Goal: Information Seeking & Learning: Check status

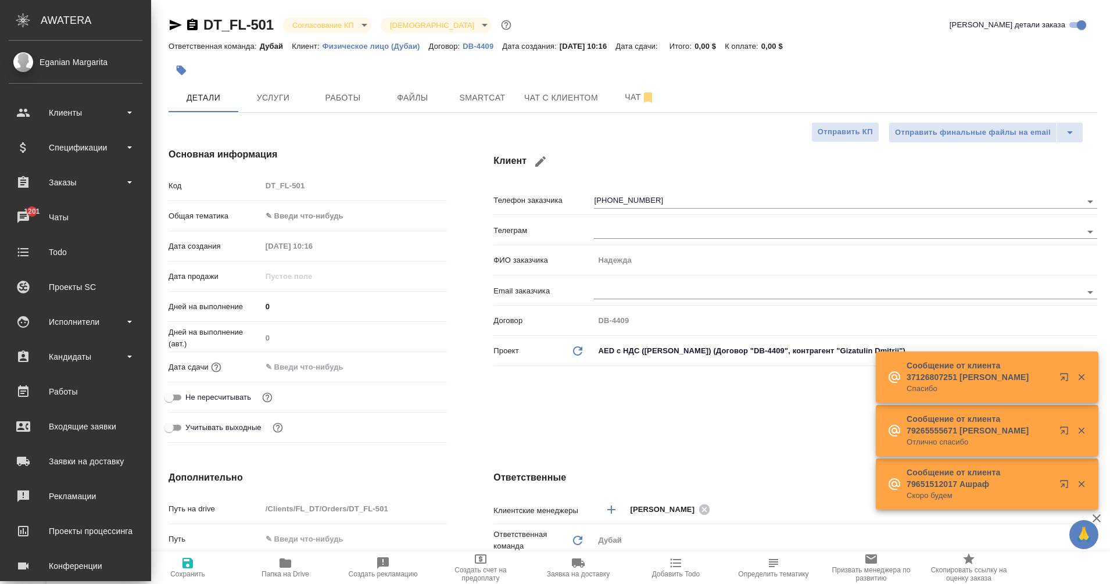
select select "RU"
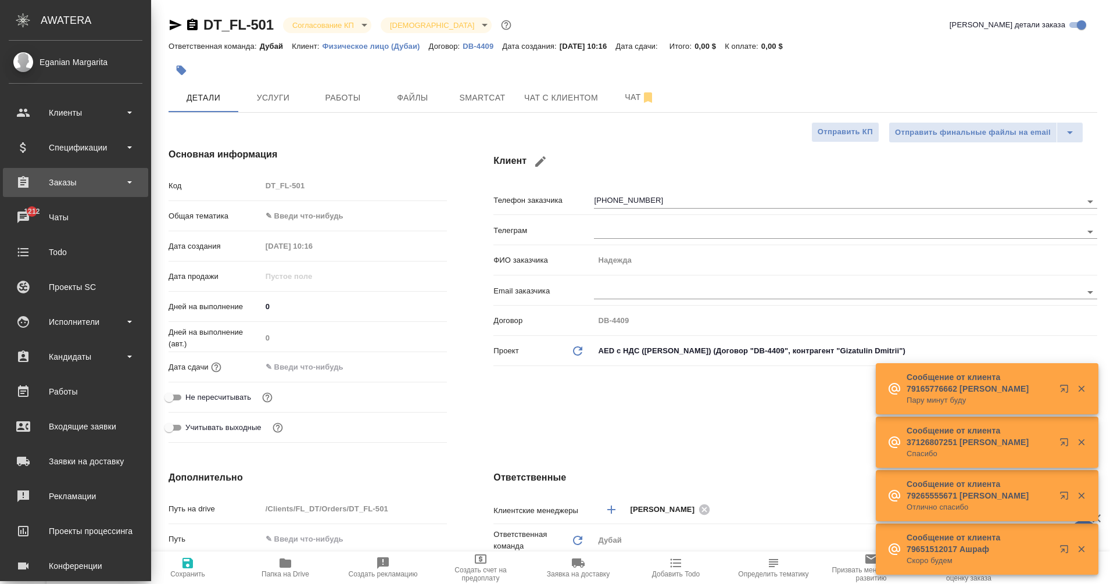
click at [84, 190] on div "Заказы" at bounding box center [76, 182] width 134 height 17
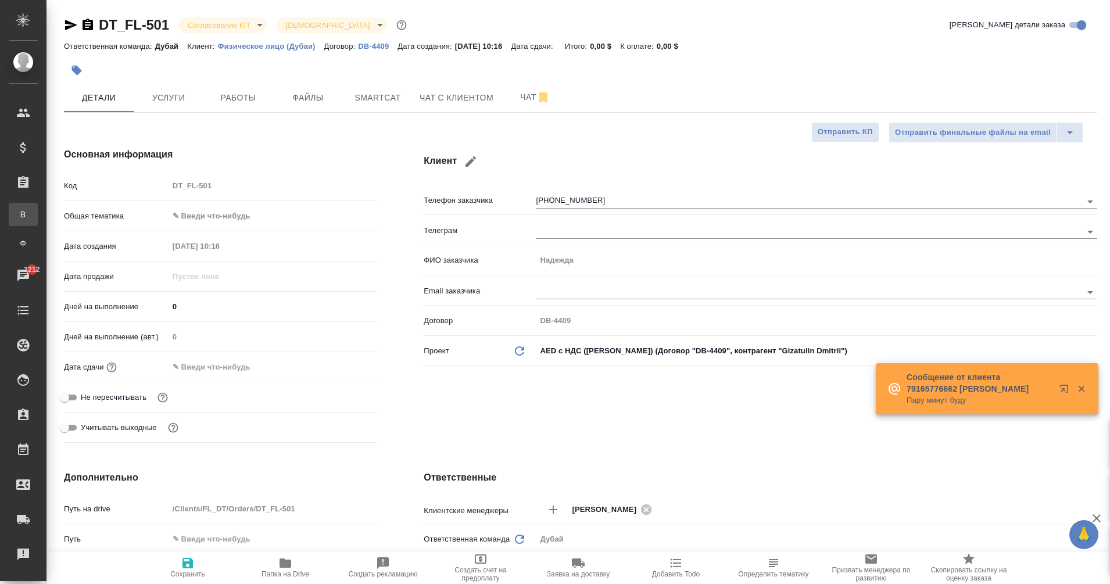
click at [88, 216] on div ".cls-1 fill:#fff; AWATERA Eganian [PERSON_NAME] Спецификации Заказы В Все заказ…" at bounding box center [555, 292] width 1110 height 584
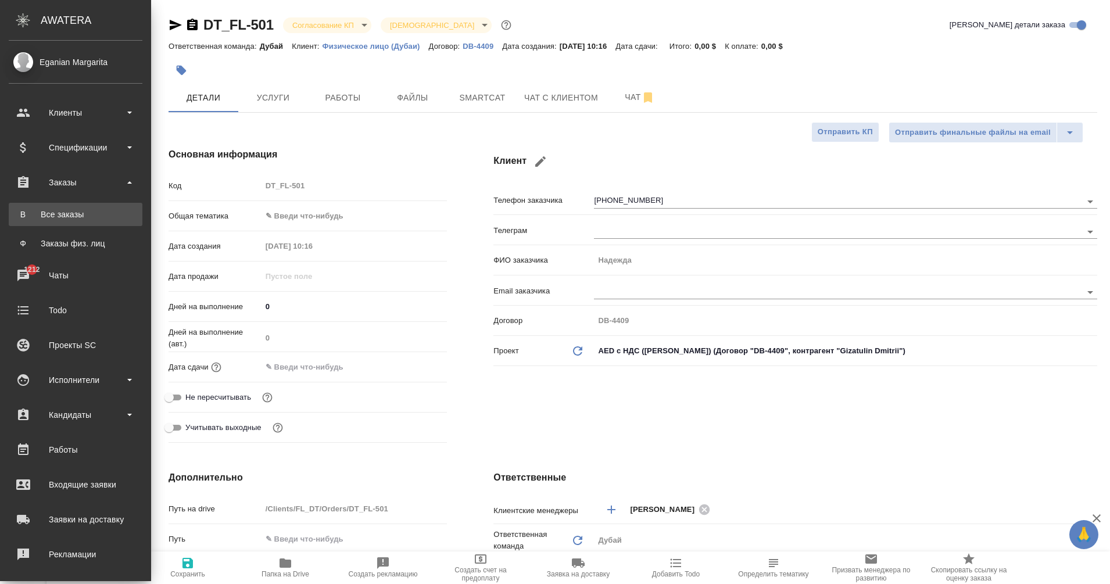
click at [44, 209] on div "Все заказы" at bounding box center [76, 215] width 122 height 12
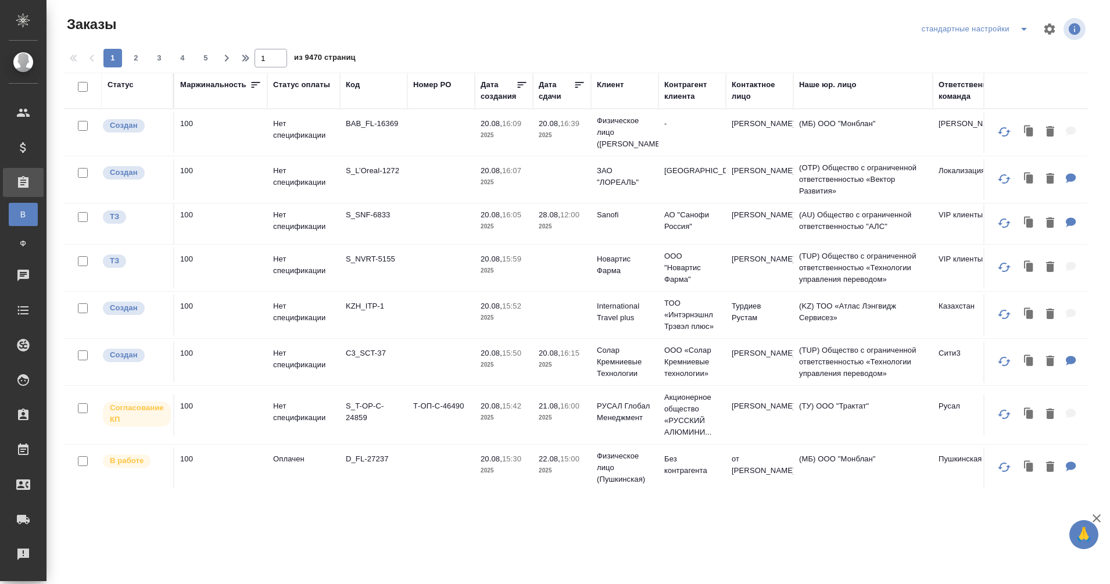
click at [619, 85] on div "Клиент" at bounding box center [610, 85] width 27 height 12
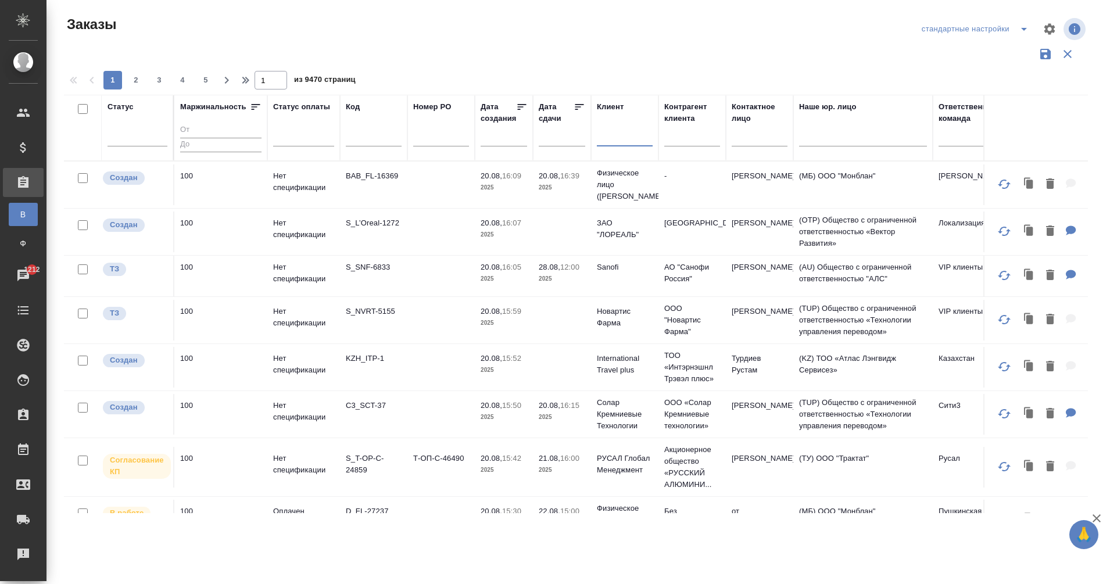
click at [610, 141] on input "text" at bounding box center [625, 139] width 56 height 15
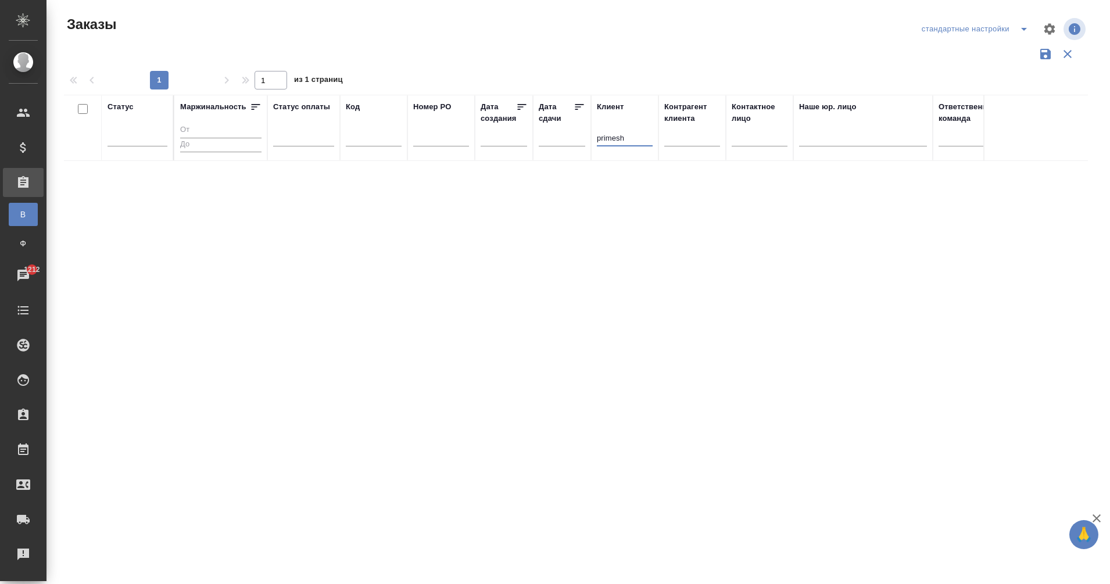
drag, startPoint x: 628, startPoint y: 135, endPoint x: 551, endPoint y: 138, distance: 77.4
click at [551, 138] on tr "Статус Маржинальность Статус оплаты Код Номер PO Дата создания Дата сдачи Клиен…" at bounding box center [1083, 128] width 2039 height 66
type input "праймш"
drag, startPoint x: 635, startPoint y: 131, endPoint x: 569, endPoint y: 153, distance: 69.9
click at [569, 153] on tr "Статус Маржинальность Статус оплаты Код Номер PO Дата создания Дата сдачи Клиен…" at bounding box center [1083, 128] width 2039 height 66
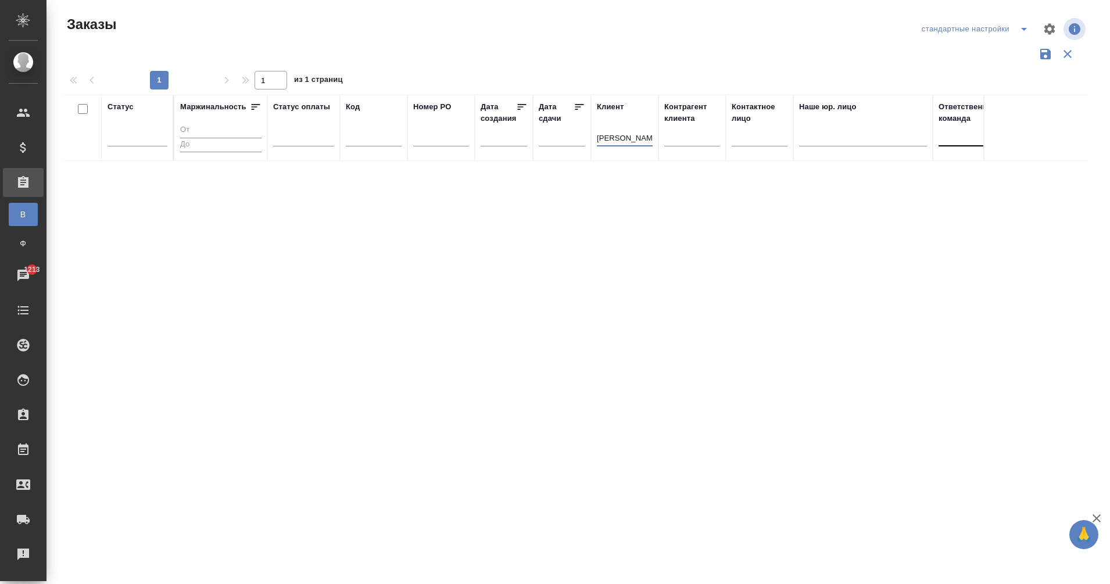
type input "эдуард"
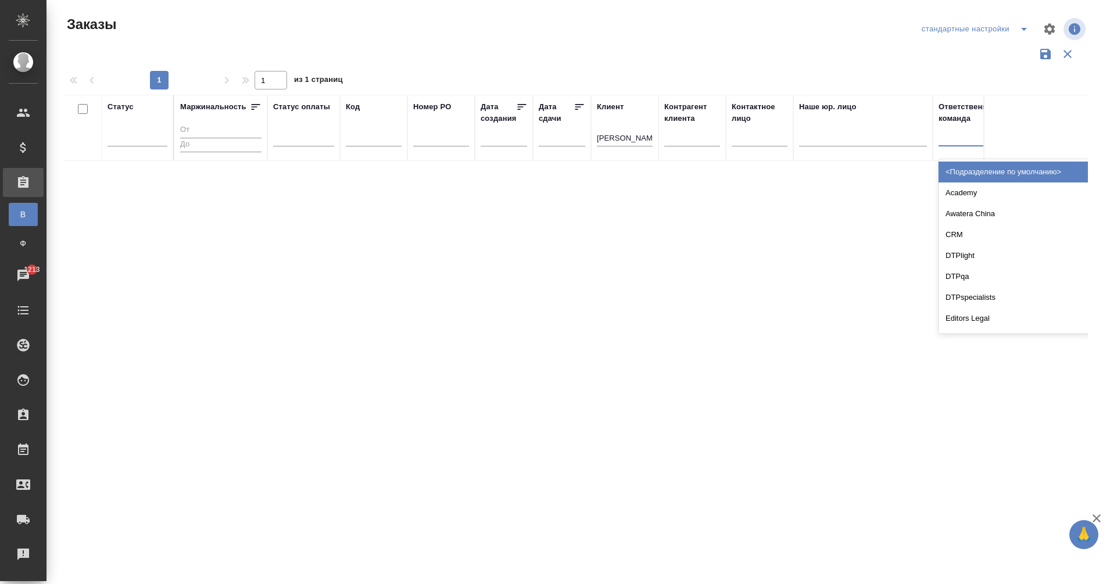
click at [963, 137] on div at bounding box center [967, 134] width 56 height 17
type input "дуба"
click at [988, 174] on div "Дубай" at bounding box center [1026, 172] width 174 height 21
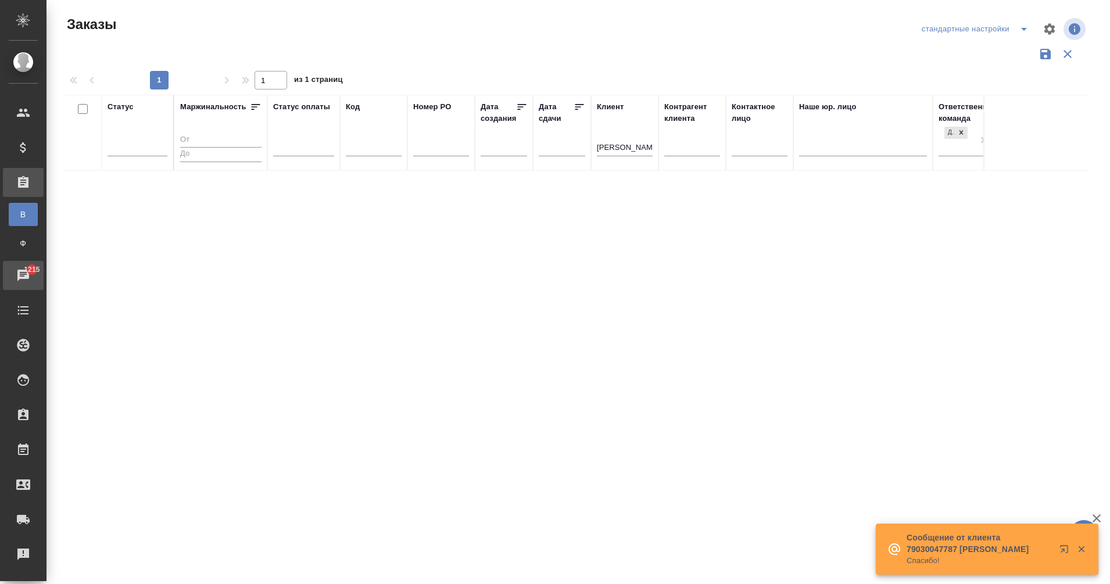
click at [23, 281] on div "Чаты" at bounding box center [8, 275] width 29 height 17
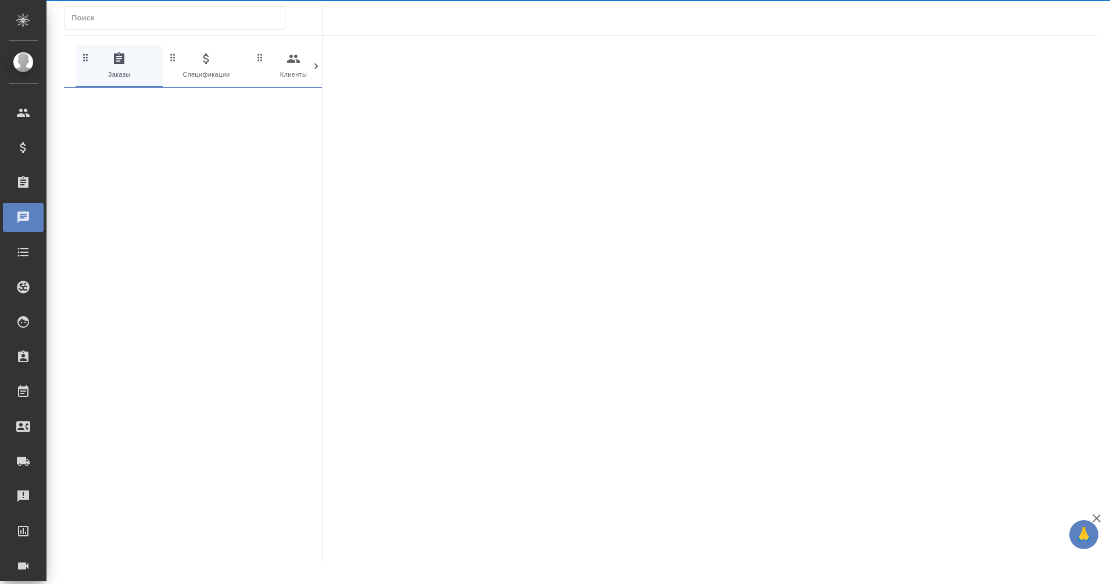
click at [32, 281] on div at bounding box center [32, 287] width 33 height 14
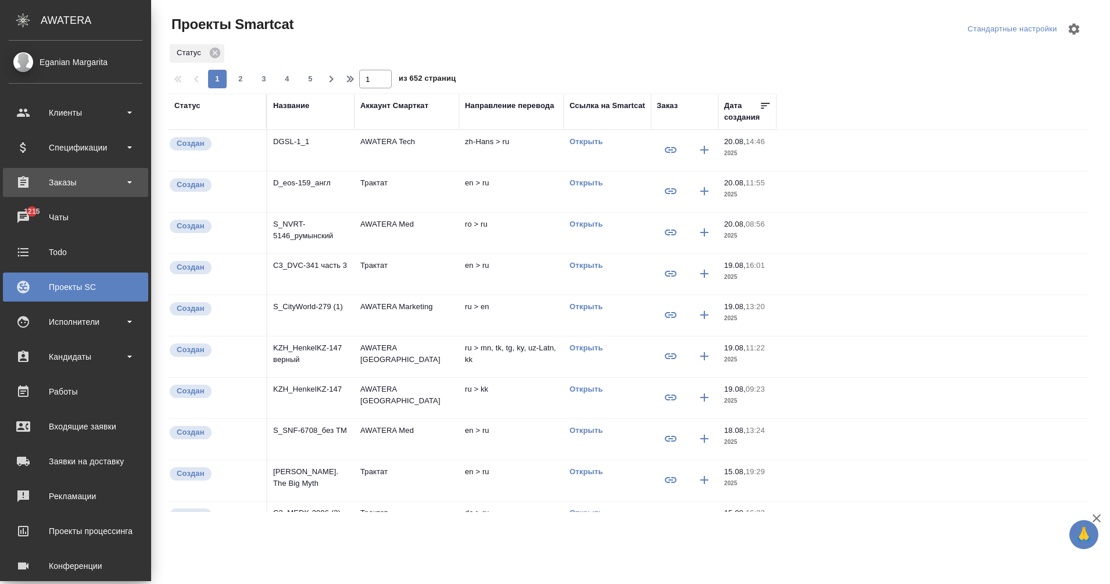
click at [101, 183] on div "Заказы" at bounding box center [76, 182] width 134 height 17
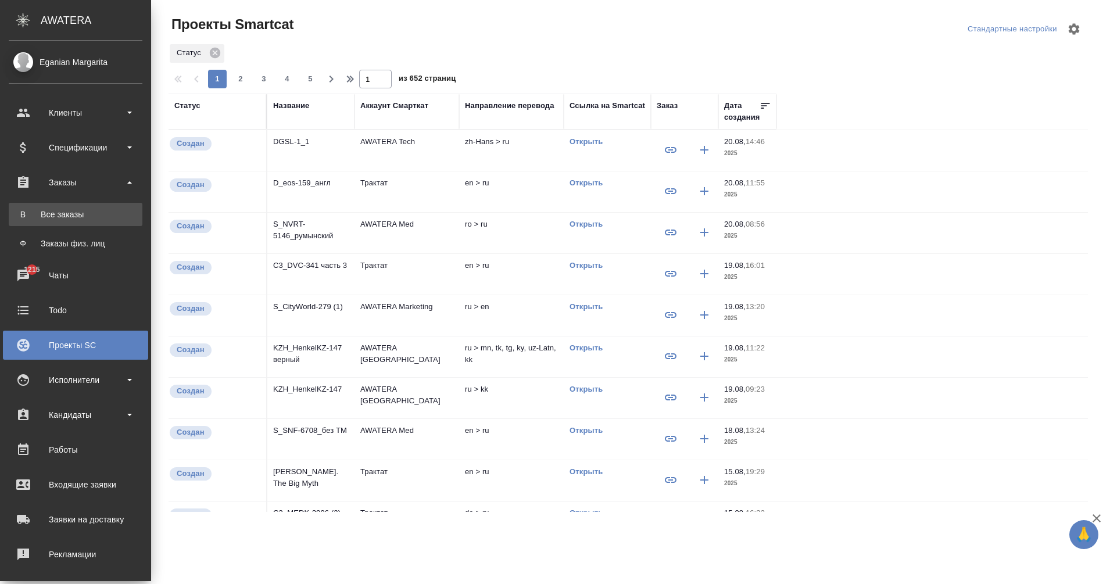
click at [101, 212] on div ".cls-1 fill:#fff; AWATERA Eganian Margarita Клиенты Спецификации Заказы В Все з…" at bounding box center [555, 292] width 1110 height 584
click at [38, 220] on link "В Все заказы" at bounding box center [76, 214] width 134 height 23
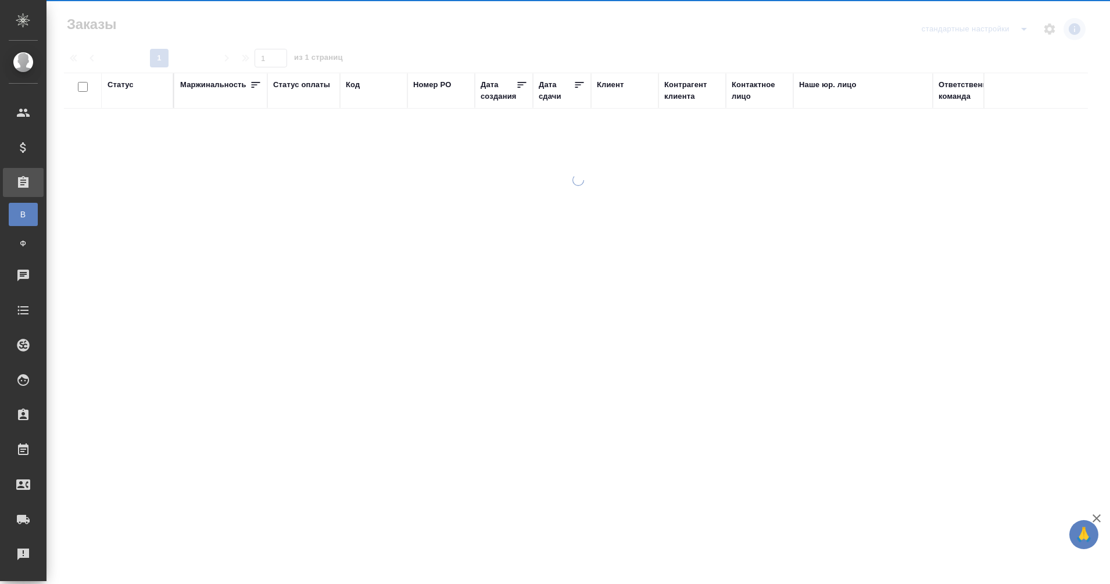
click at [38, 220] on li "В Все заказы" at bounding box center [23, 214] width 47 height 23
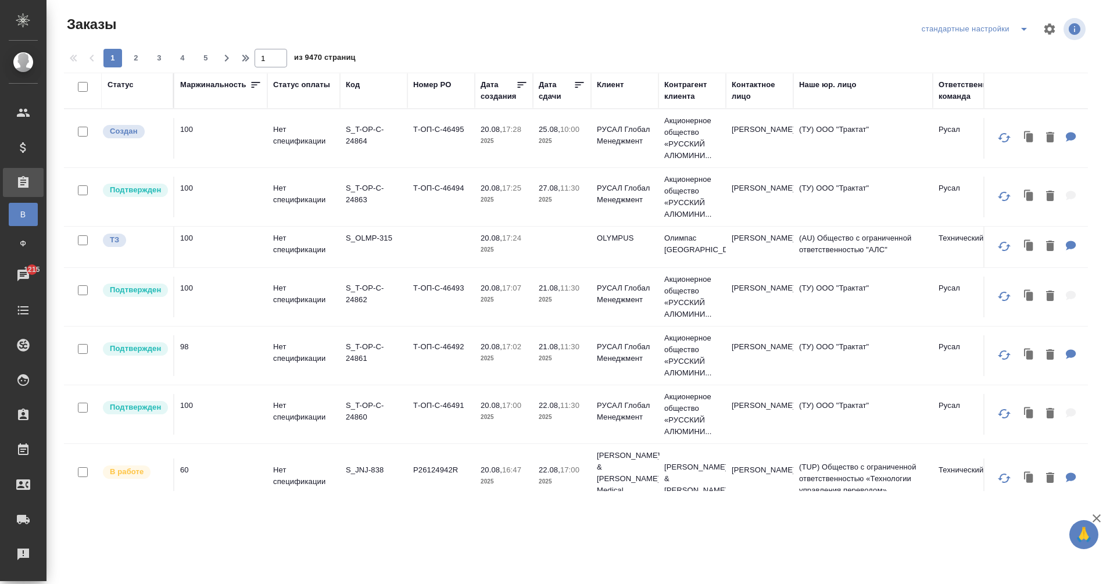
scroll to position [0, 562]
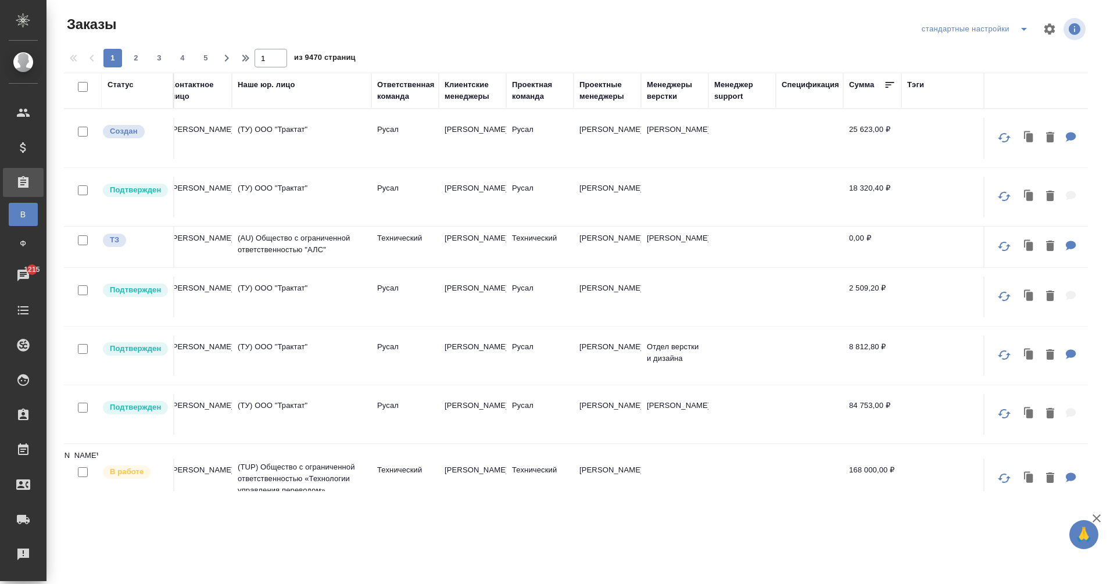
click at [453, 94] on div "Клиентские менеджеры" at bounding box center [473, 90] width 56 height 23
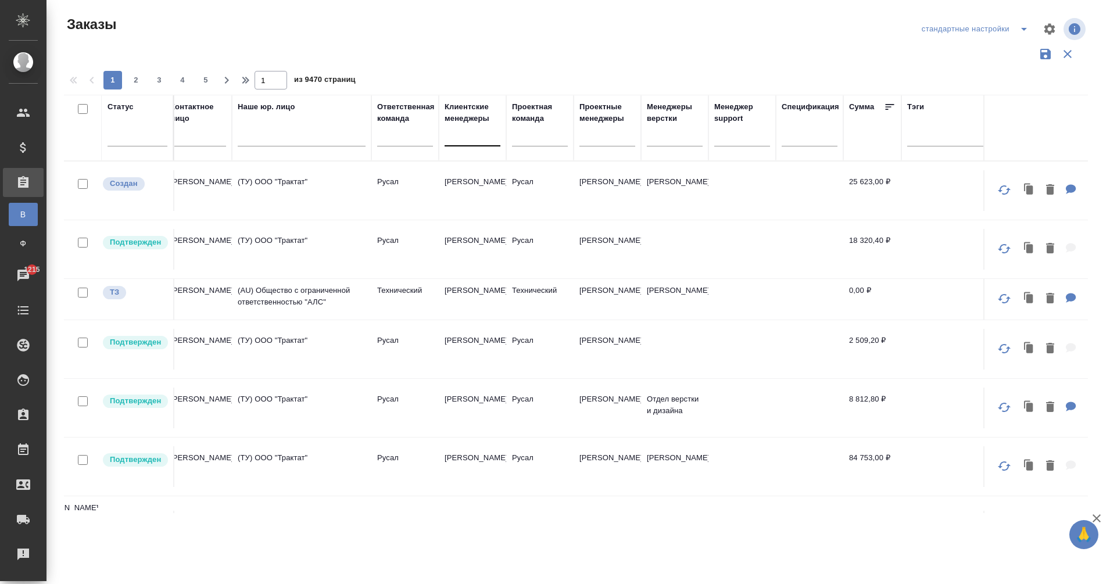
click at [467, 136] on div at bounding box center [473, 134] width 56 height 17
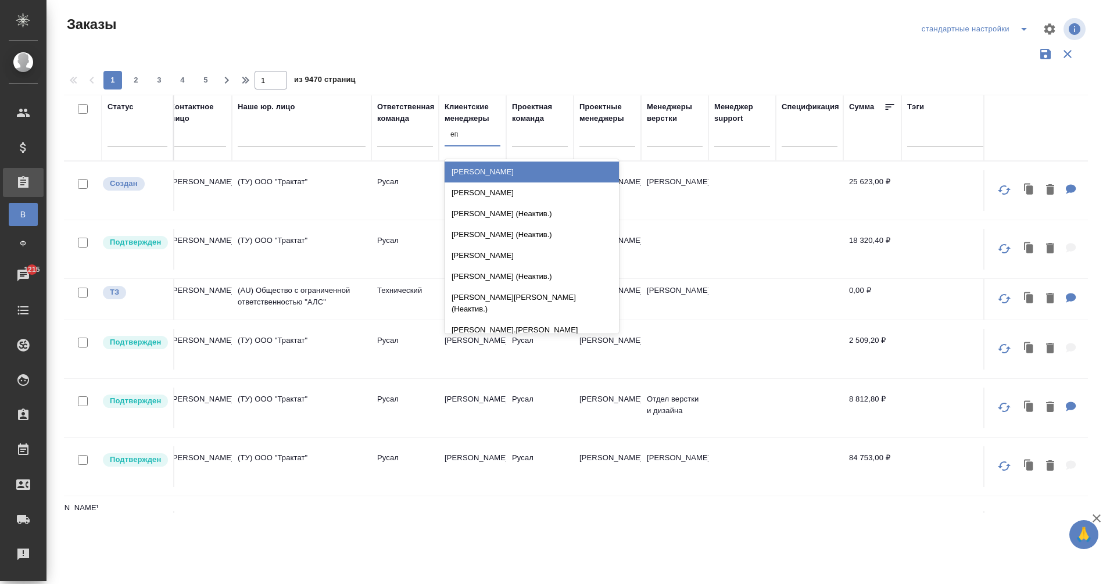
type input "еган"
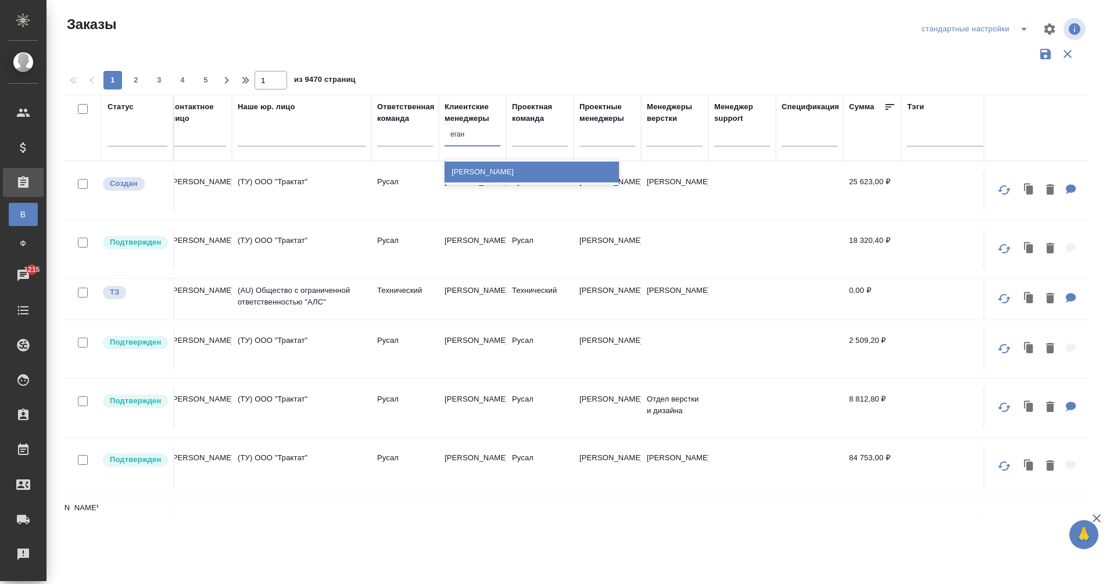
click at [517, 173] on div "Еганян Маргарита" at bounding box center [532, 172] width 174 height 21
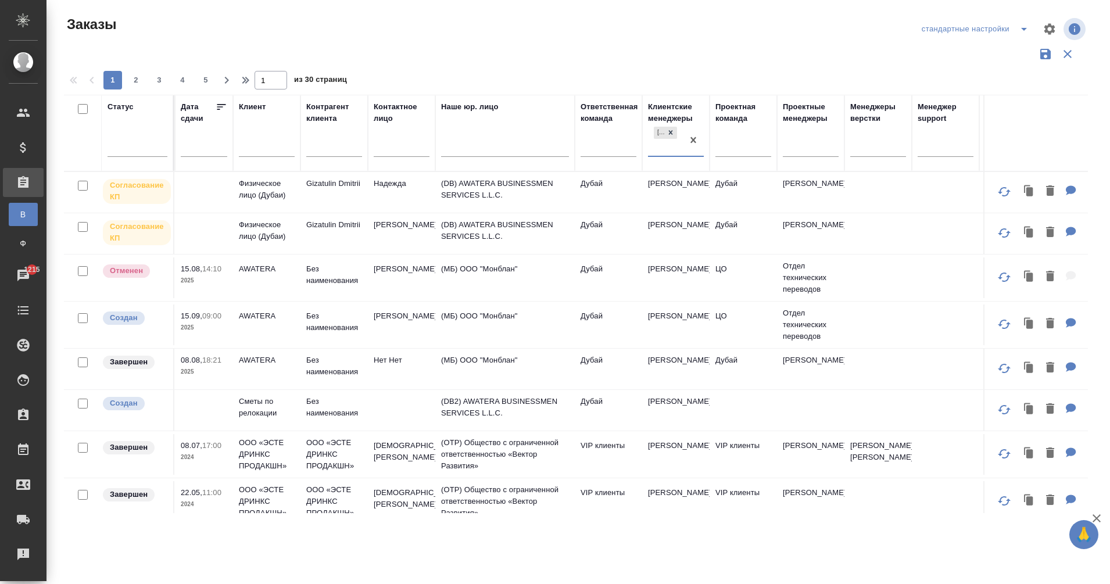
scroll to position [0, 478]
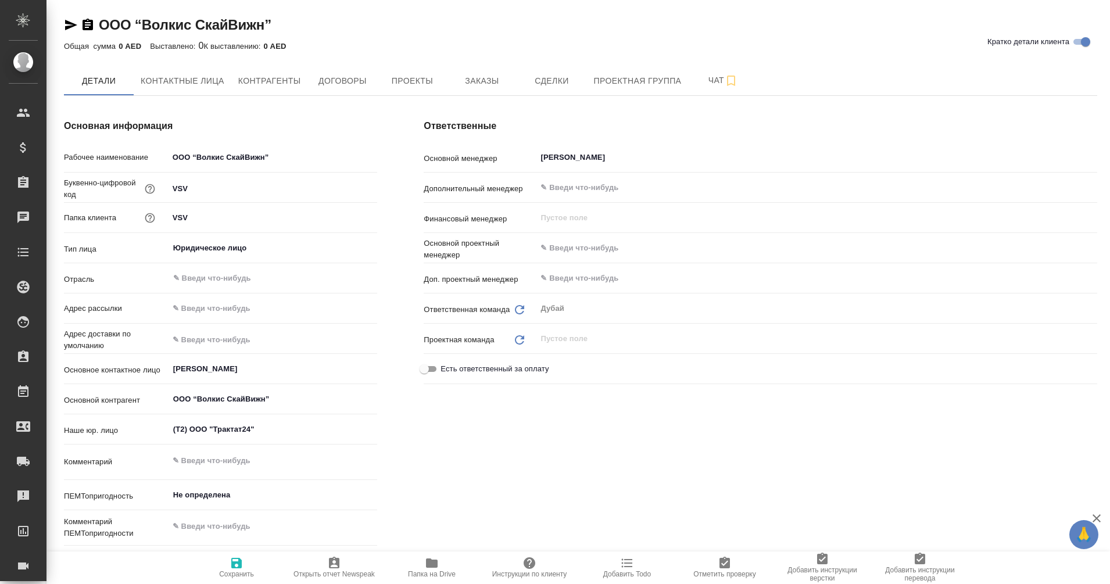
type textarea "x"
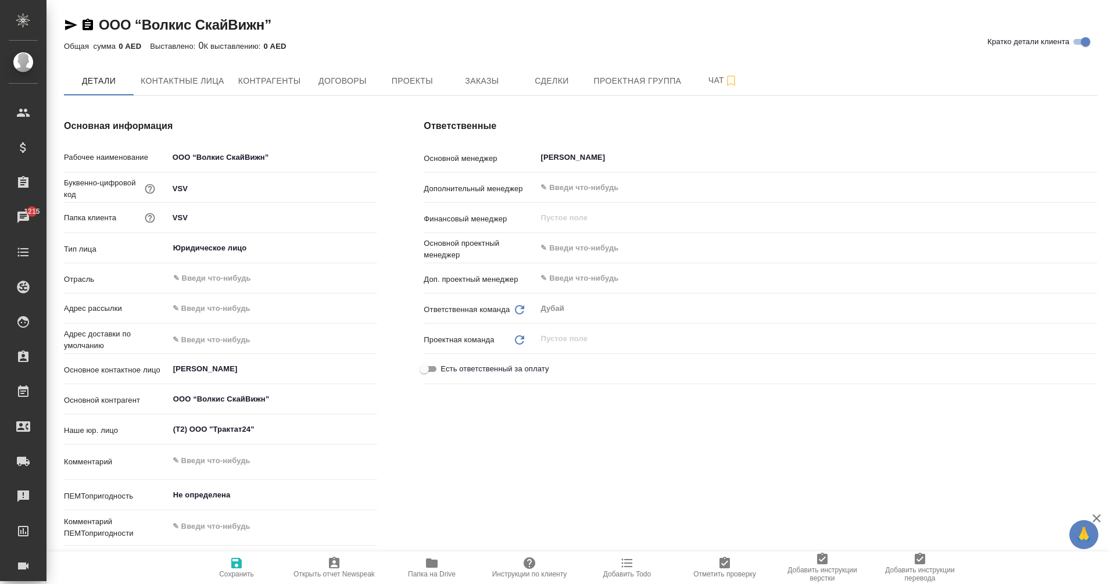
type textarea "x"
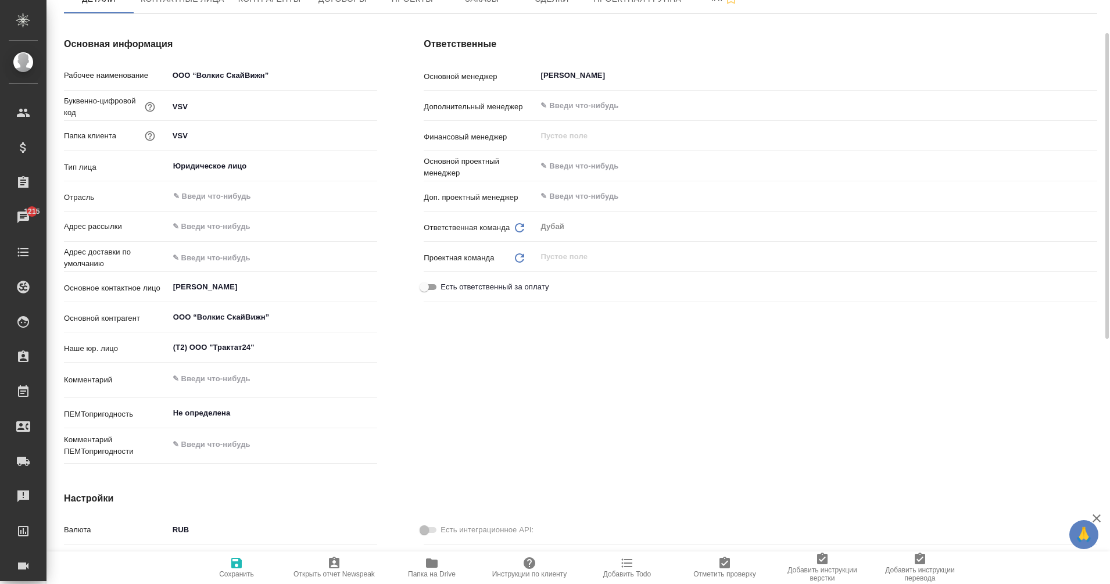
scroll to position [52, 0]
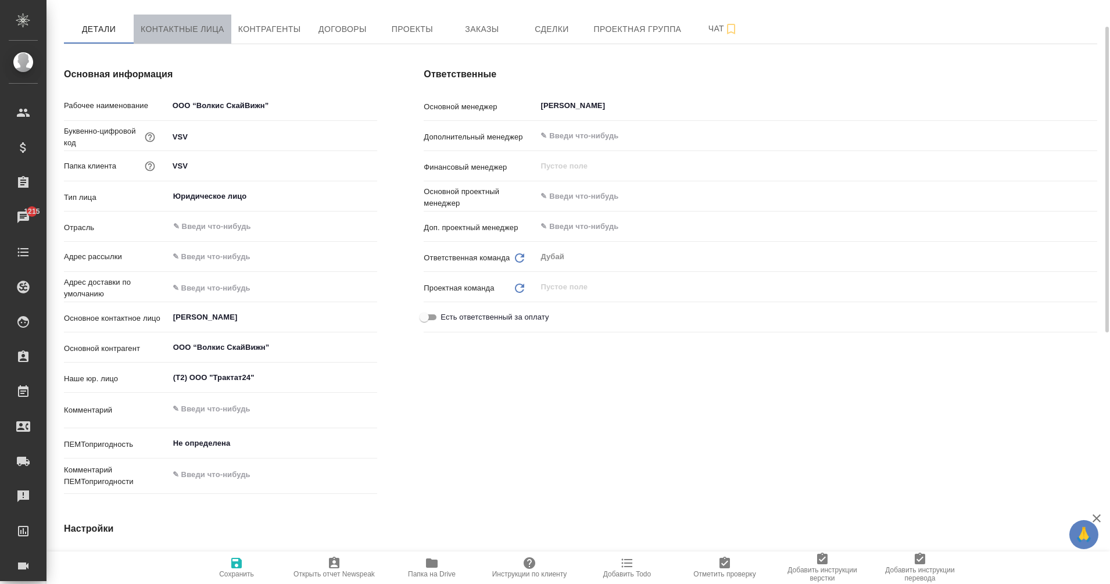
click at [156, 38] on button "Контактные лица" at bounding box center [183, 29] width 98 height 29
select select "RU"
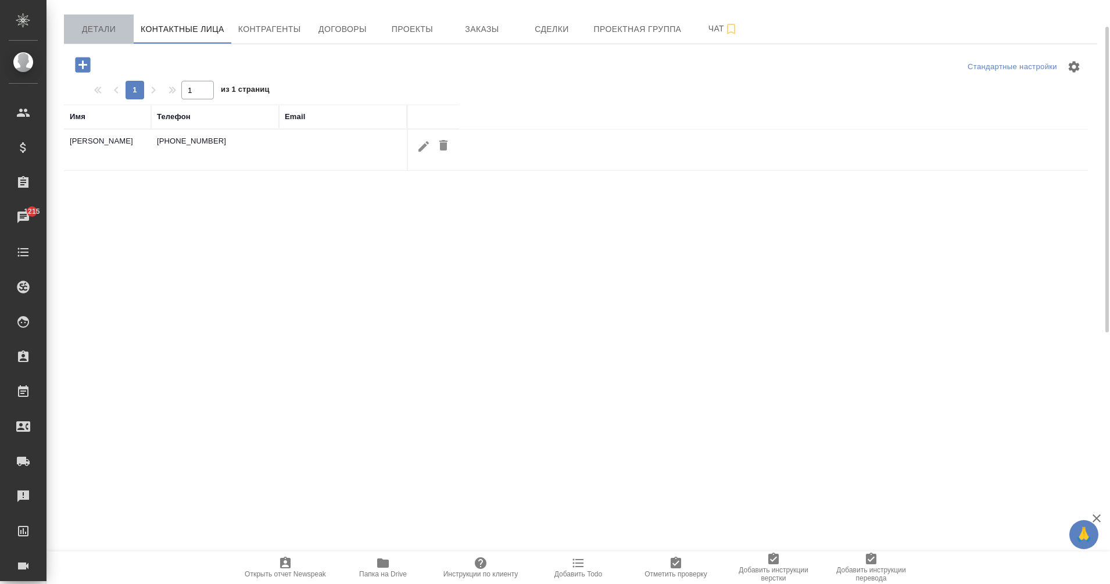
click at [107, 22] on span "Детали" at bounding box center [99, 29] width 56 height 15
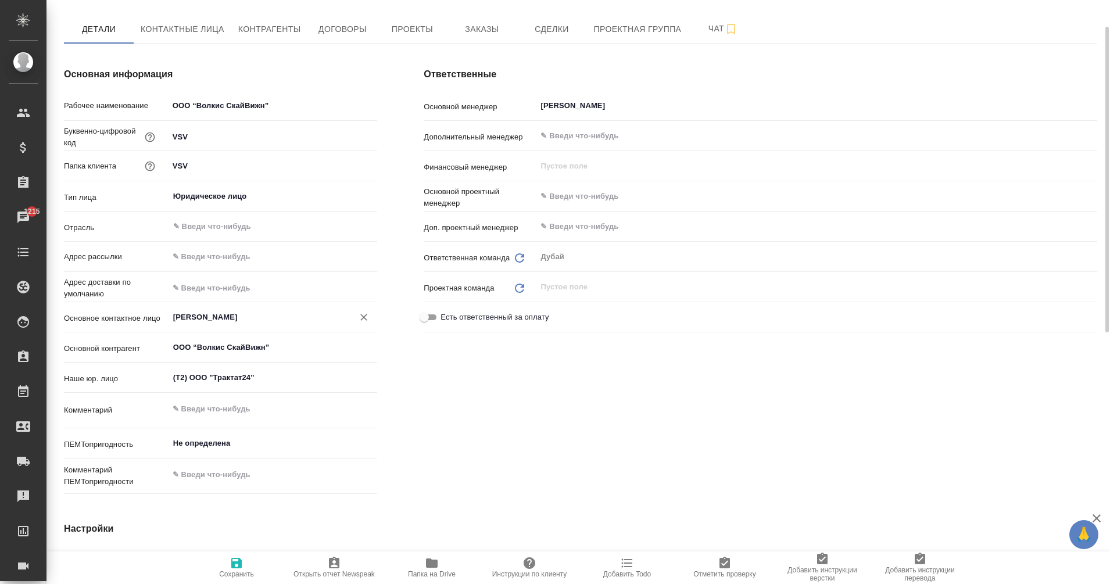
type textarea "x"
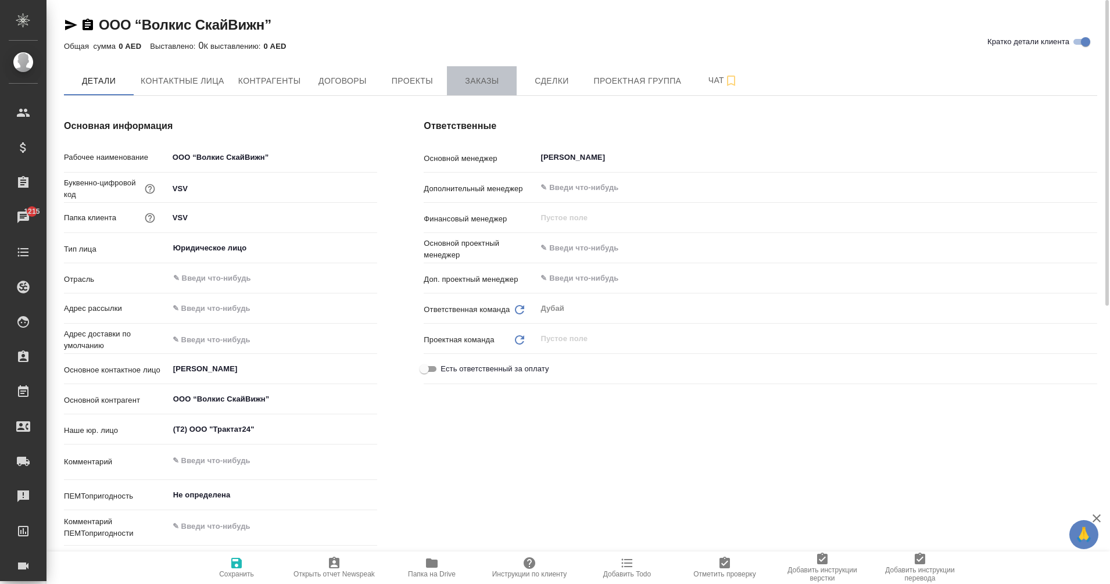
click at [477, 72] on button "Заказы" at bounding box center [482, 80] width 70 height 29
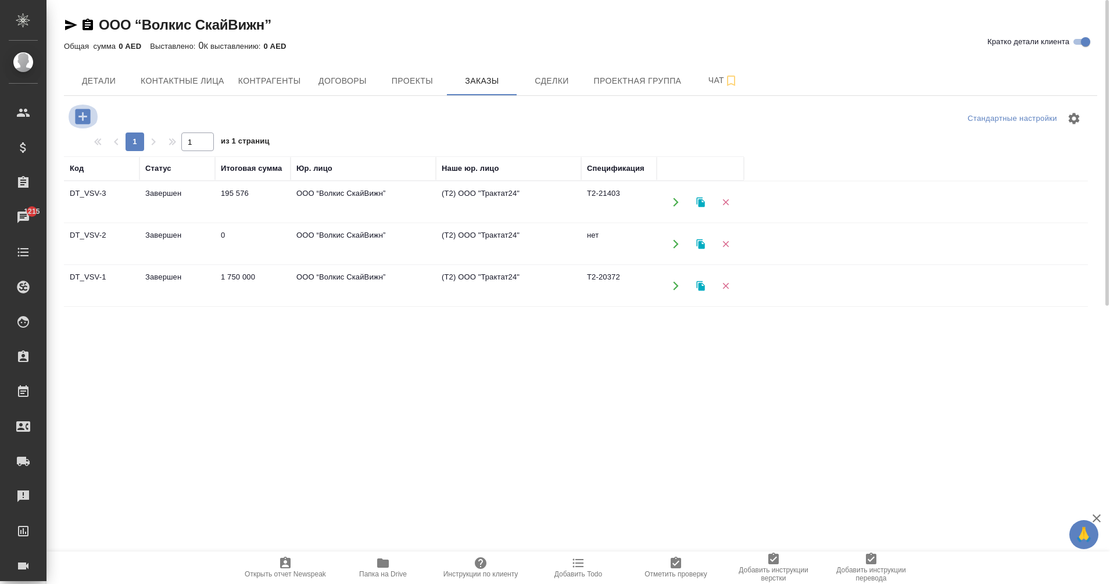
click at [78, 112] on icon "button" at bounding box center [82, 116] width 15 height 15
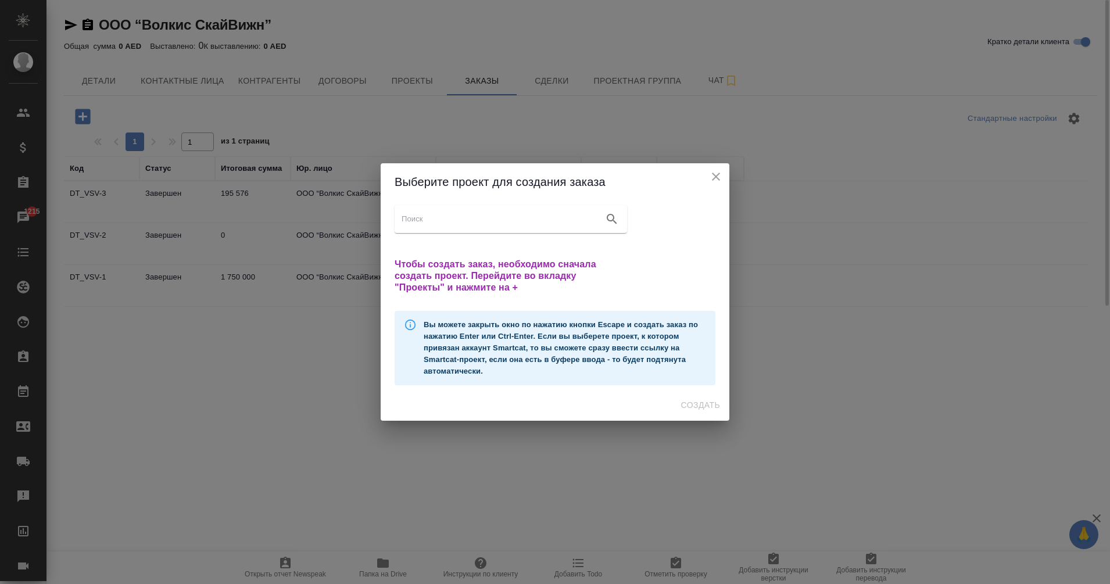
click at [502, 221] on input "search google maps" at bounding box center [501, 219] width 198 height 16
click at [720, 178] on icon "close" at bounding box center [716, 177] width 14 height 14
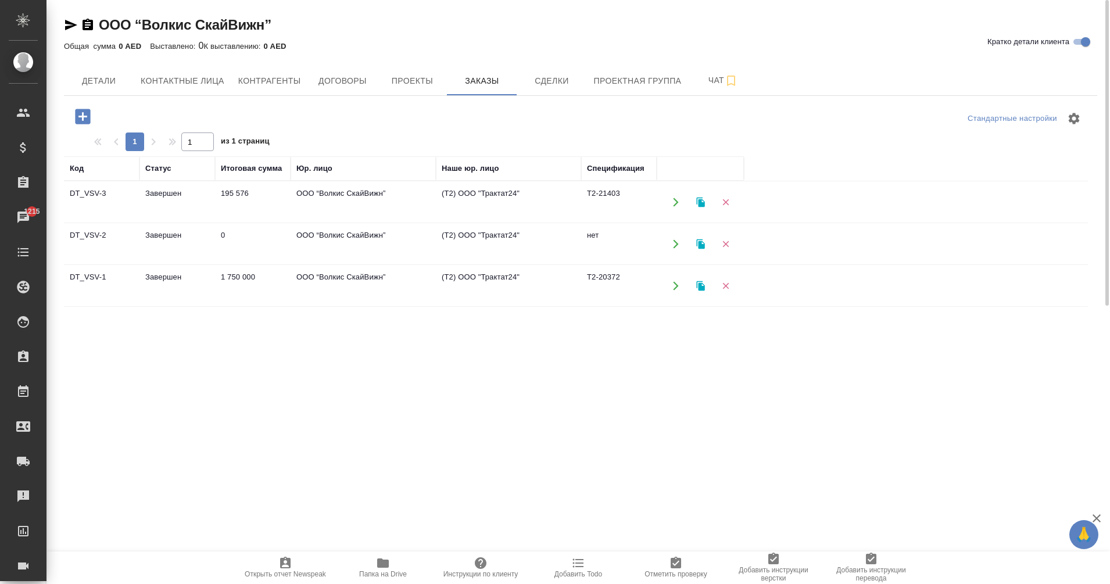
click at [701, 202] on icon "button" at bounding box center [700, 202] width 8 height 10
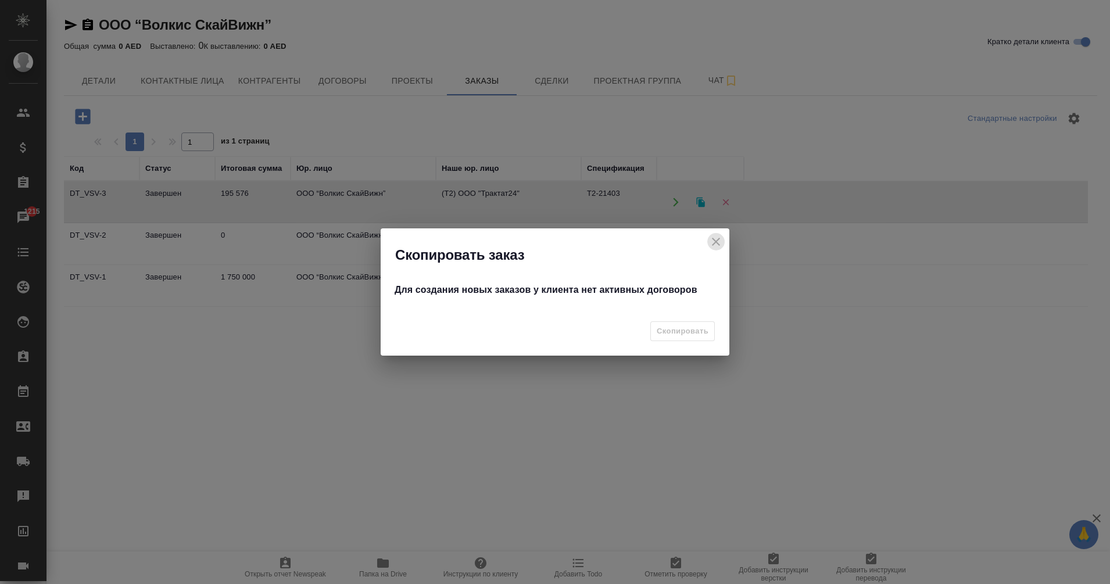
click at [714, 243] on icon "close" at bounding box center [716, 242] width 8 height 8
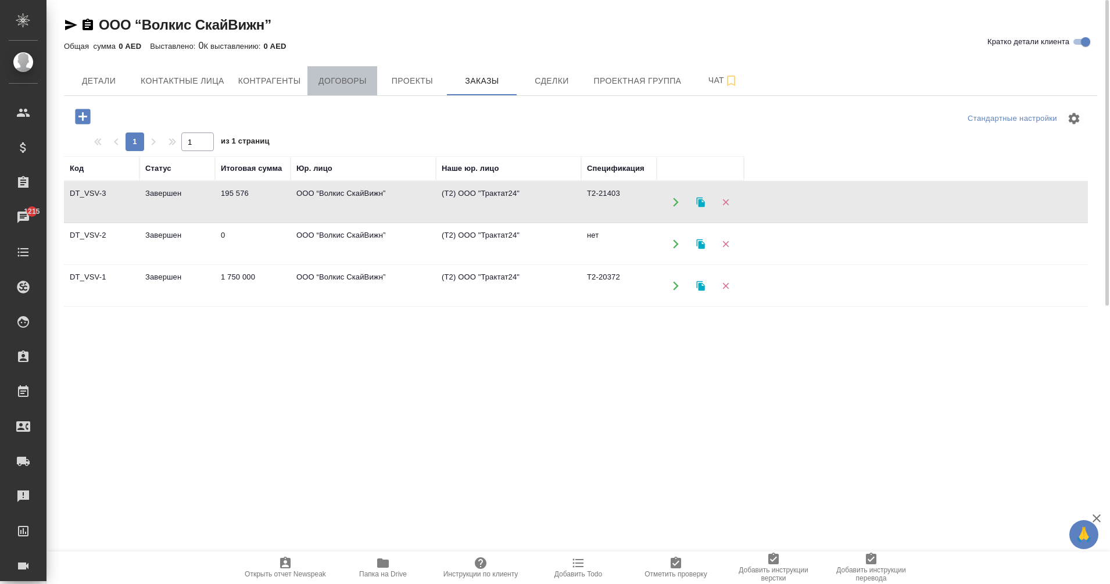
click at [351, 70] on button "Договоры" at bounding box center [343, 80] width 70 height 29
